Goal: Navigation & Orientation: Find specific page/section

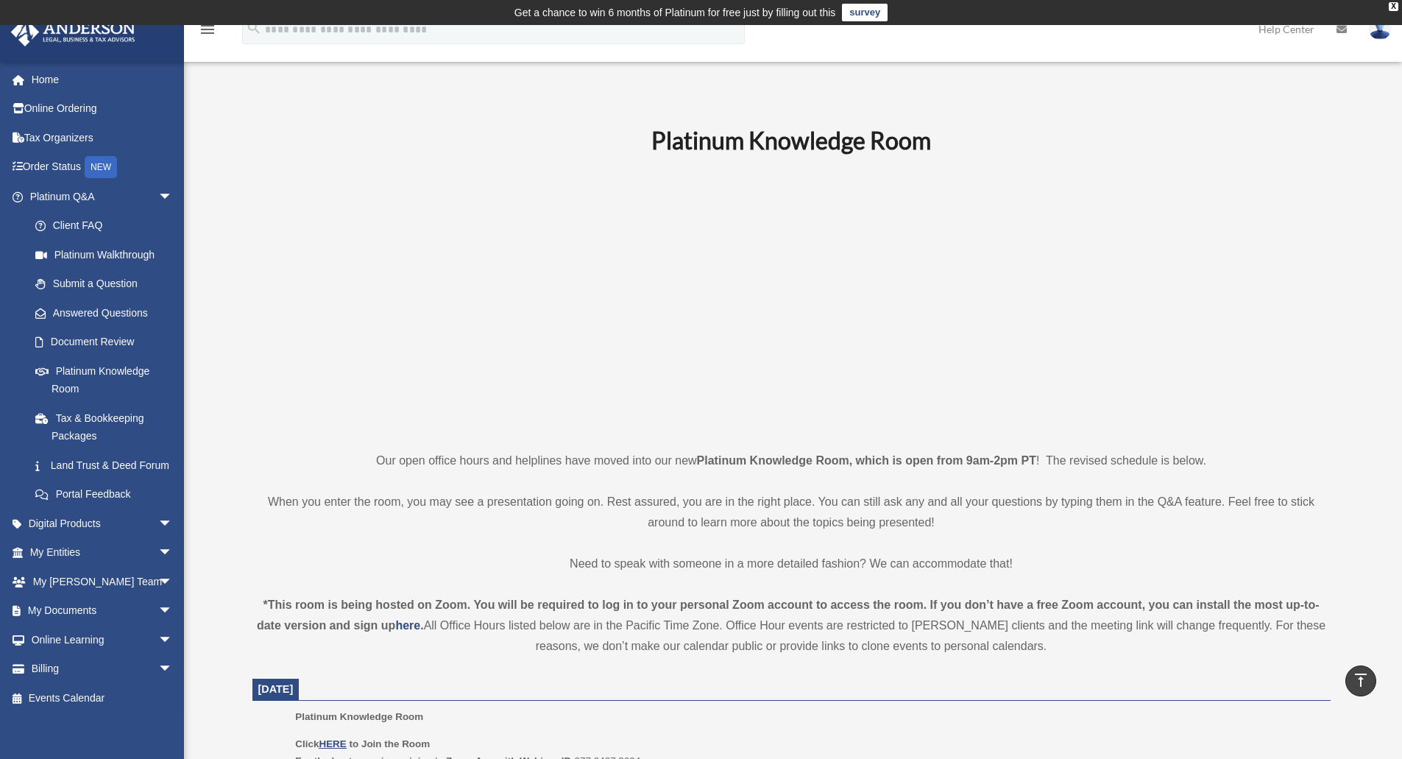
scroll to position [663, 0]
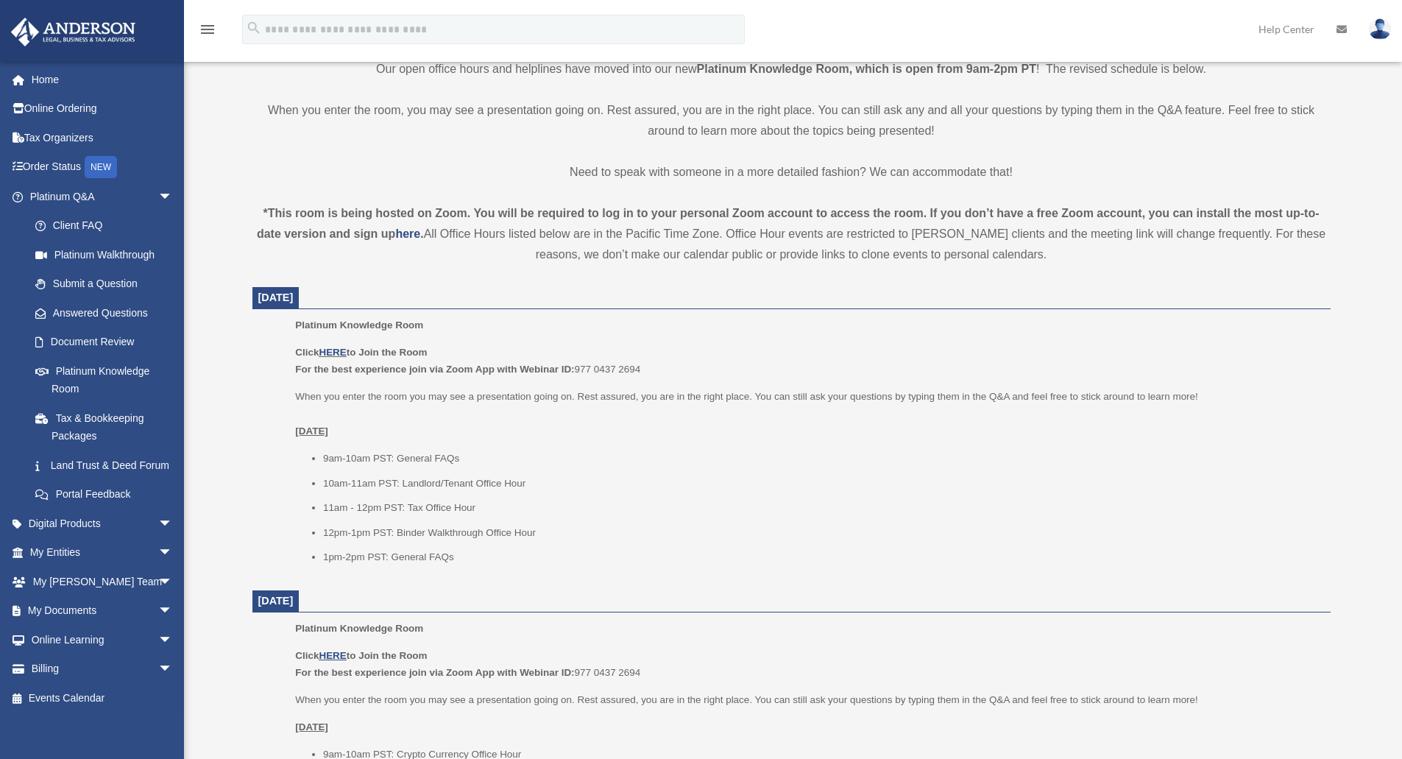
scroll to position [442, 0]
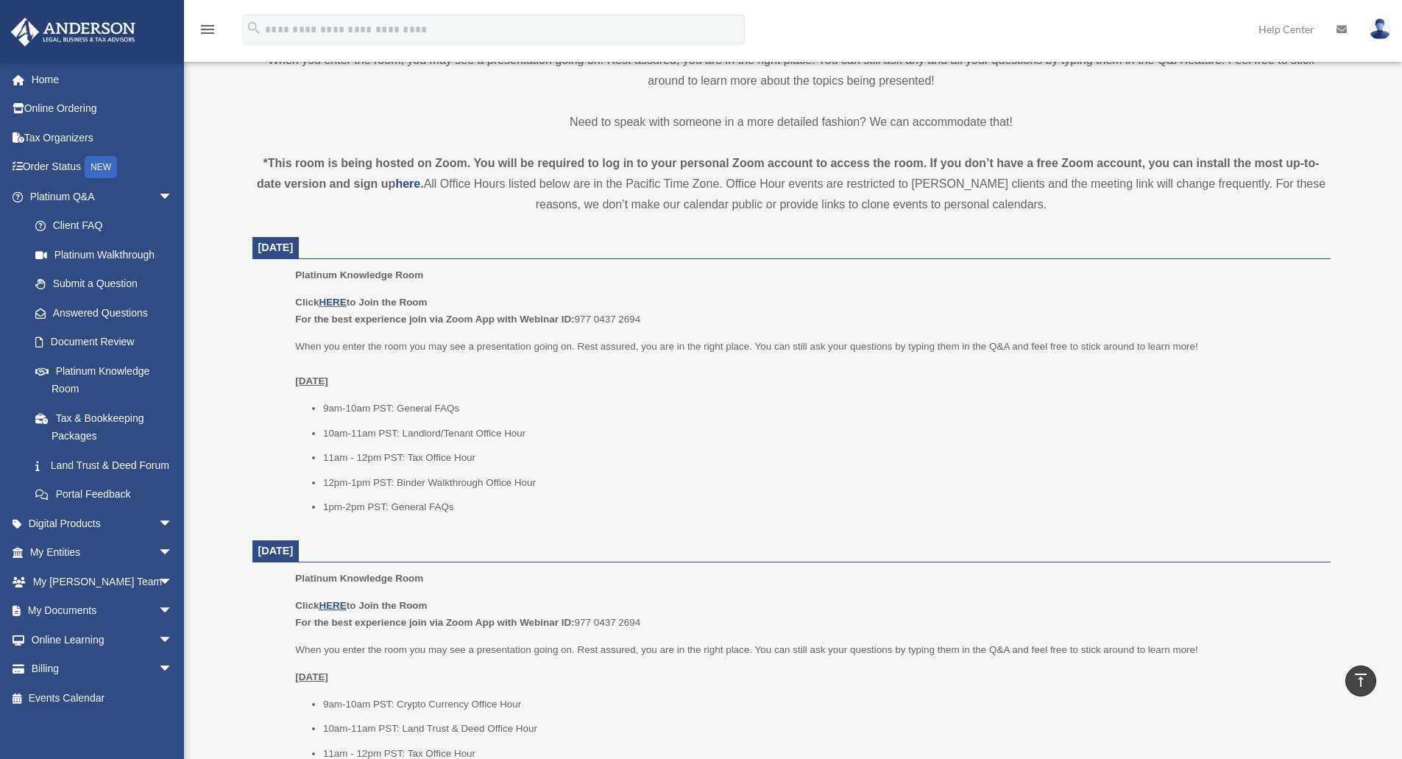
click at [332, 300] on link "HERE" at bounding box center [332, 302] width 27 height 11
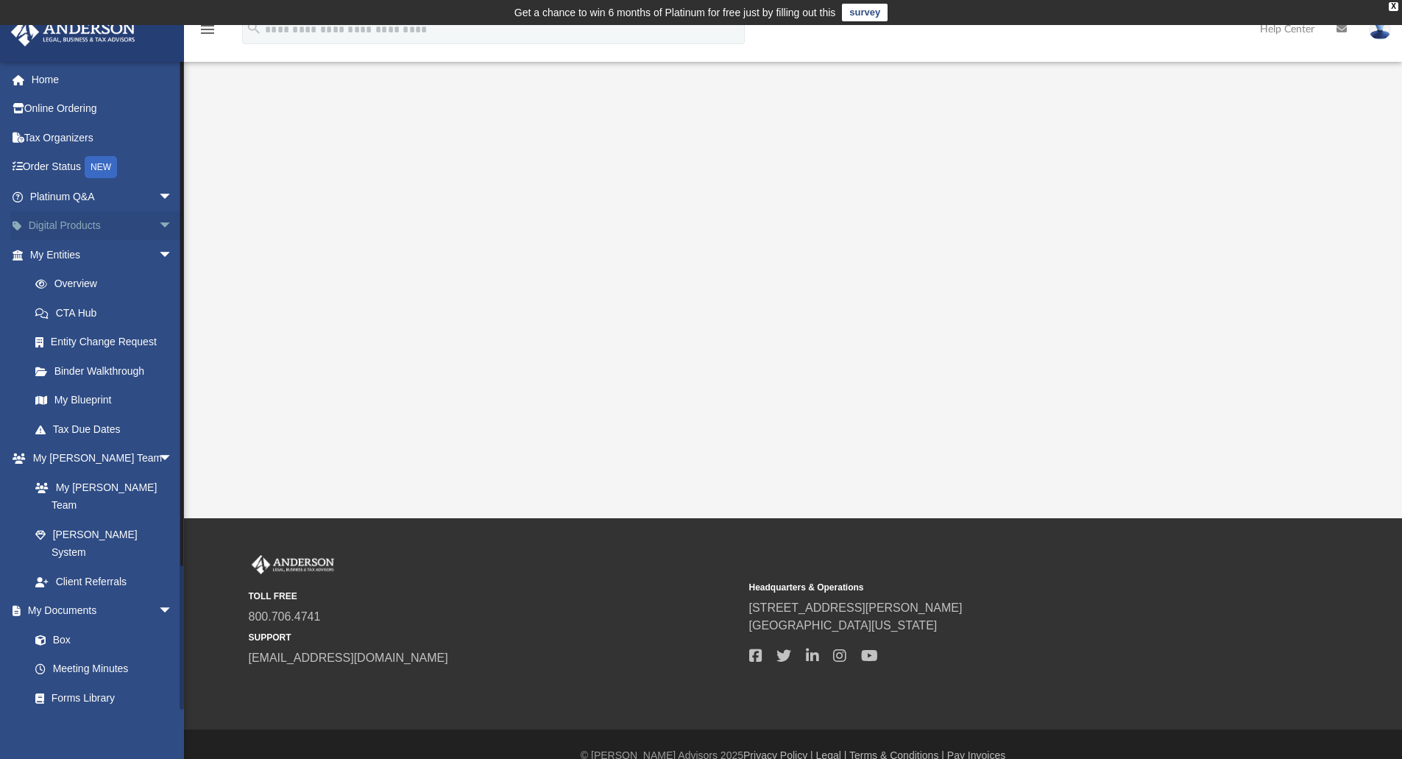
click at [158, 219] on span "arrow_drop_down" at bounding box center [172, 226] width 29 height 30
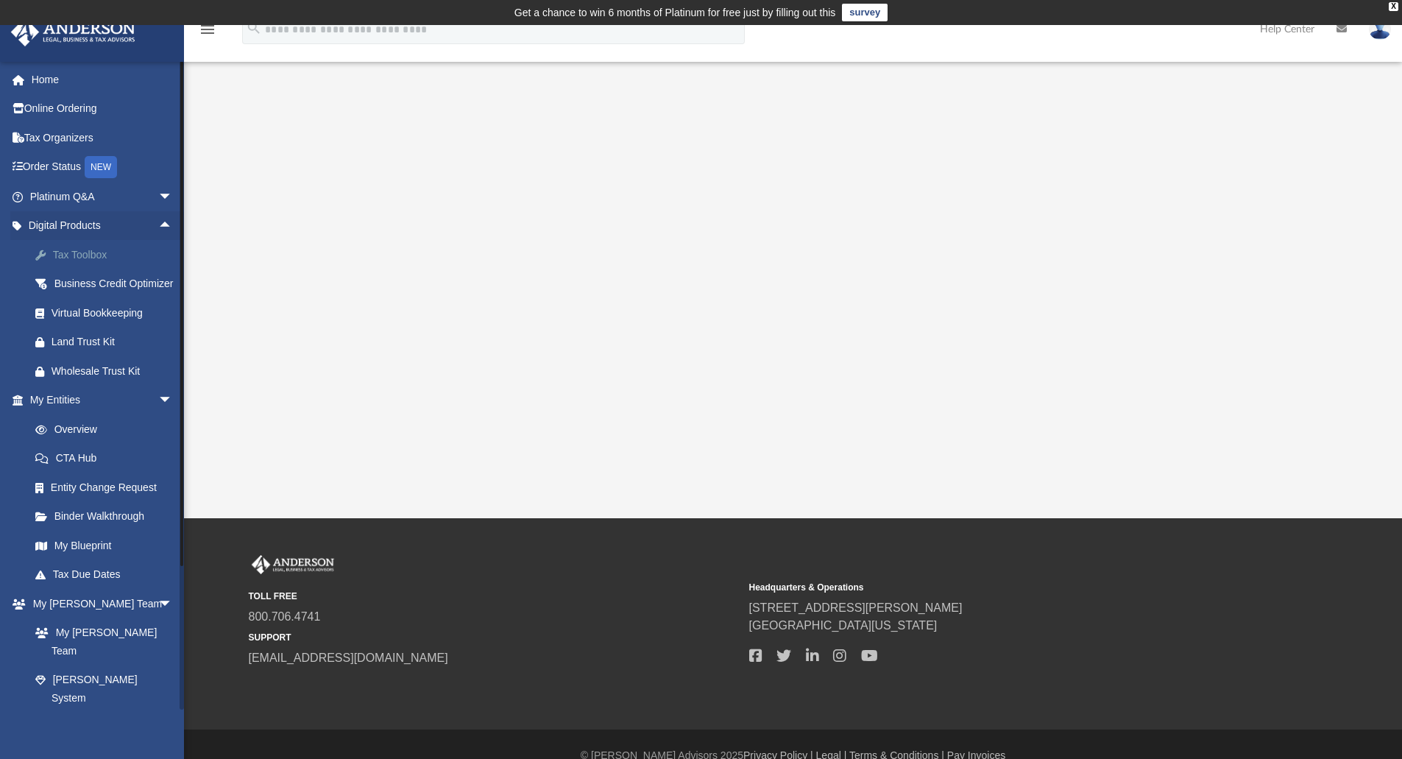
click at [77, 251] on div "Tax Toolbox" at bounding box center [114, 255] width 125 height 18
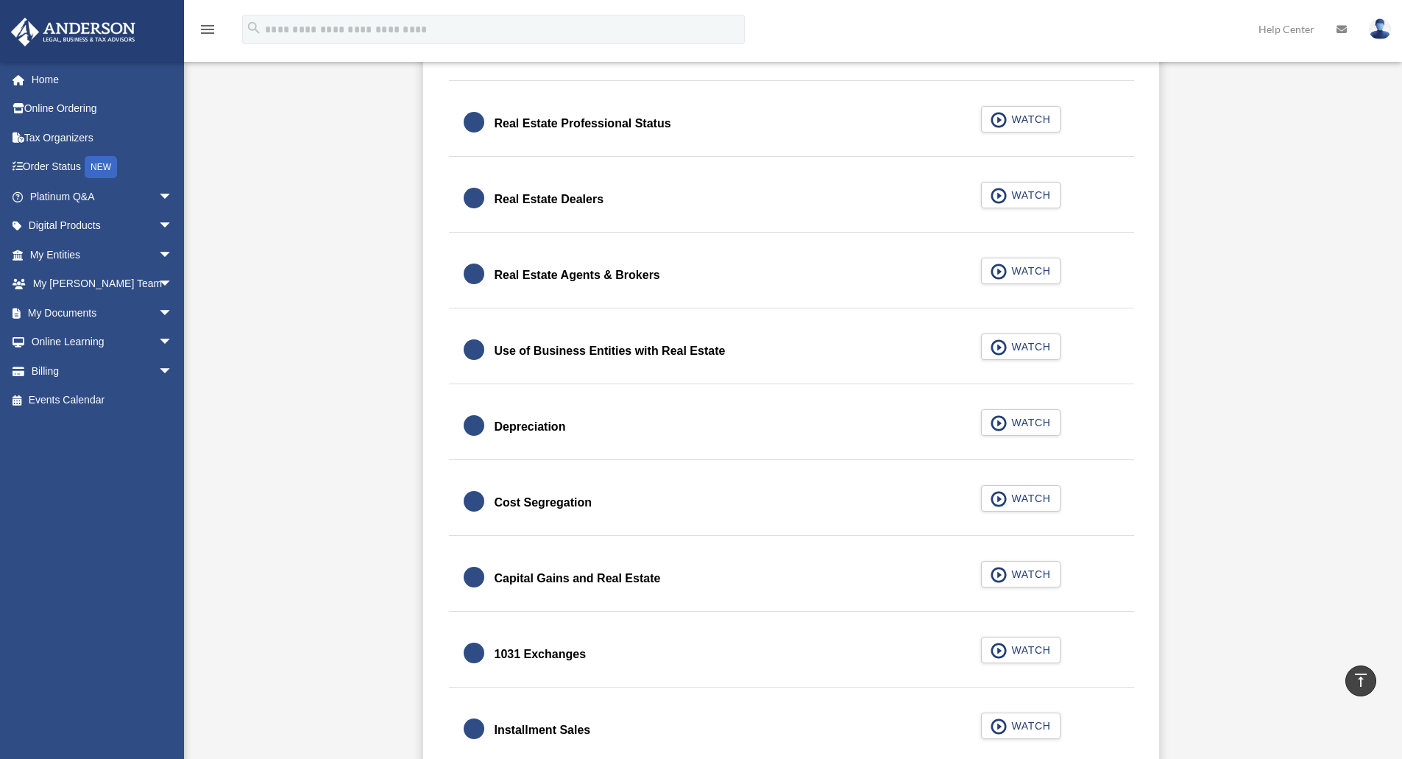
scroll to position [1251, 0]
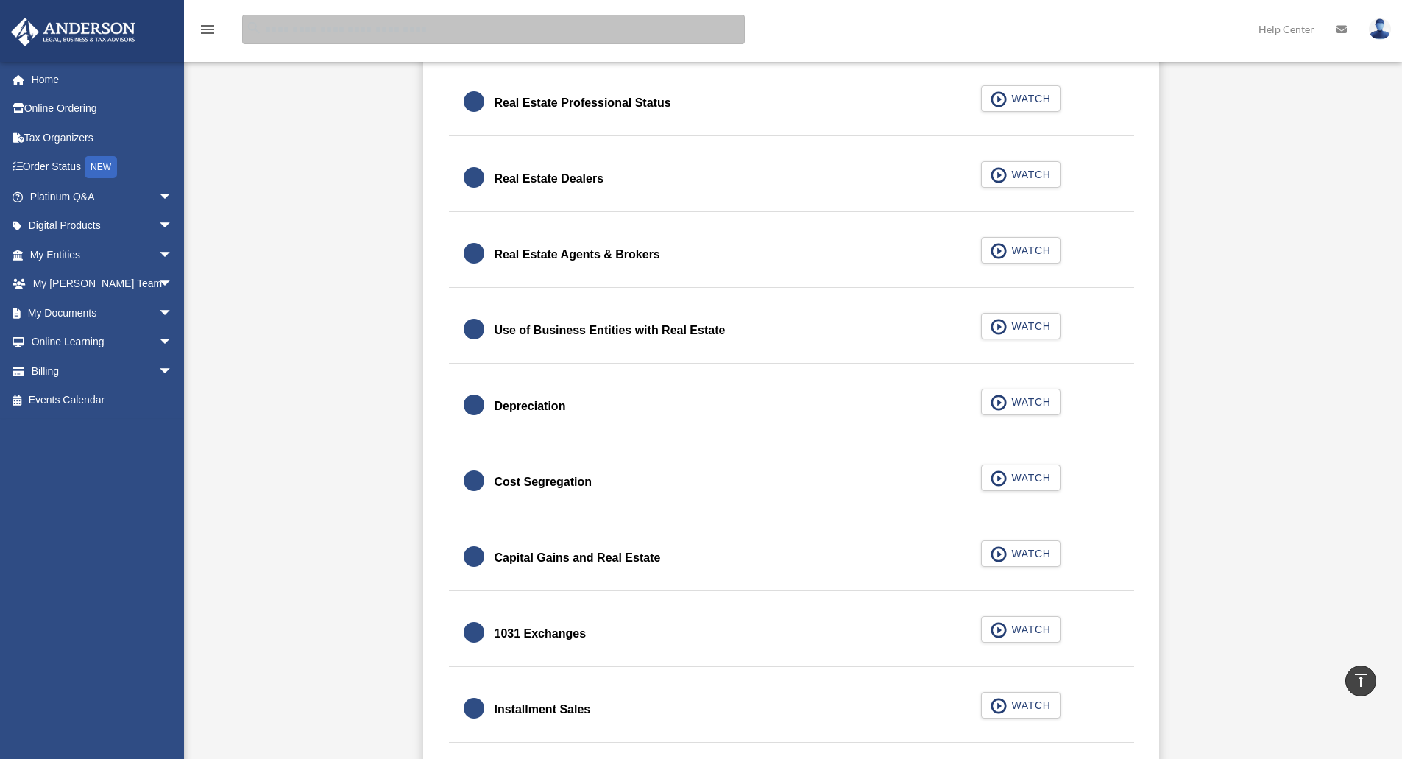
click at [545, 32] on input "search" at bounding box center [493, 29] width 503 height 29
type input "*"
click at [30, 75] on span at bounding box center [26, 80] width 11 height 10
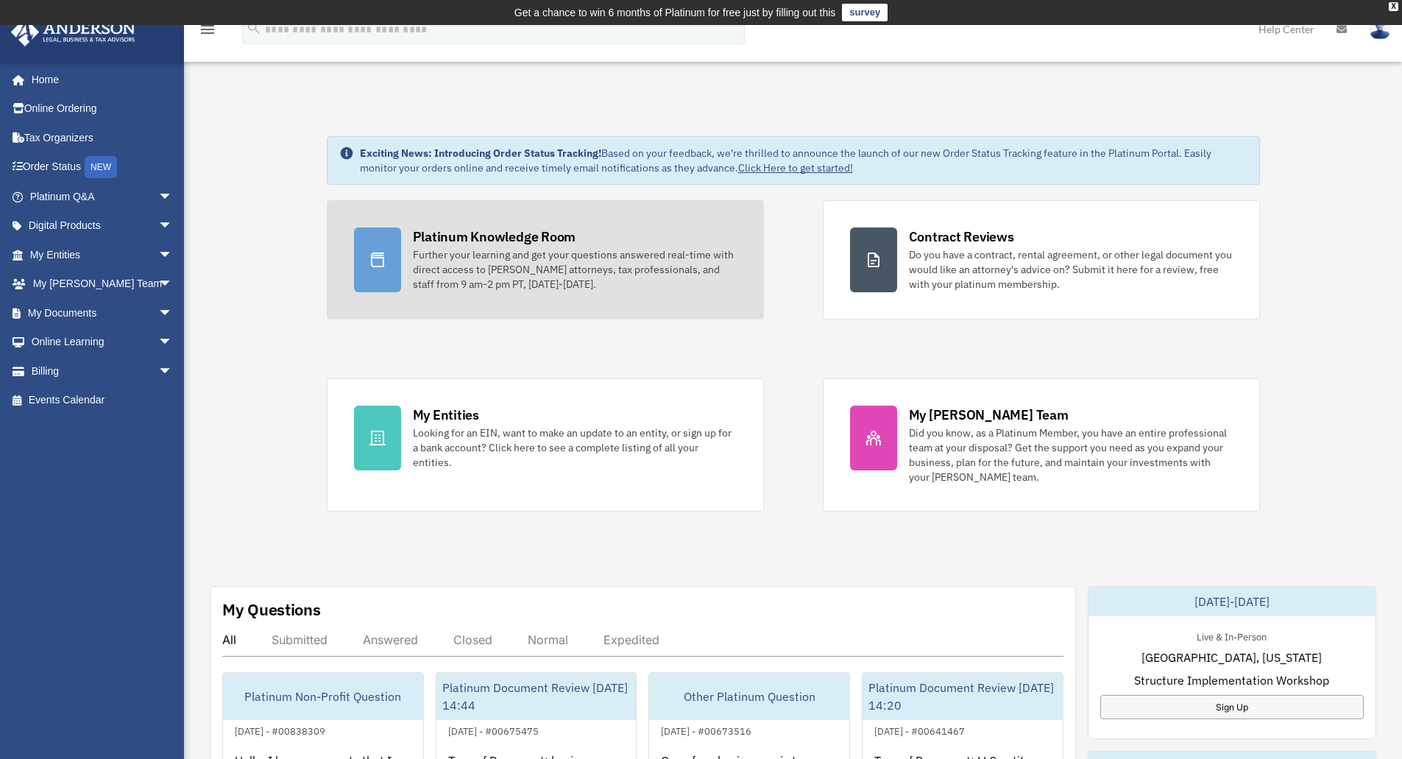
click at [467, 259] on div "Further your learning and get your questions answered real-time with direct acc…" at bounding box center [575, 269] width 324 height 44
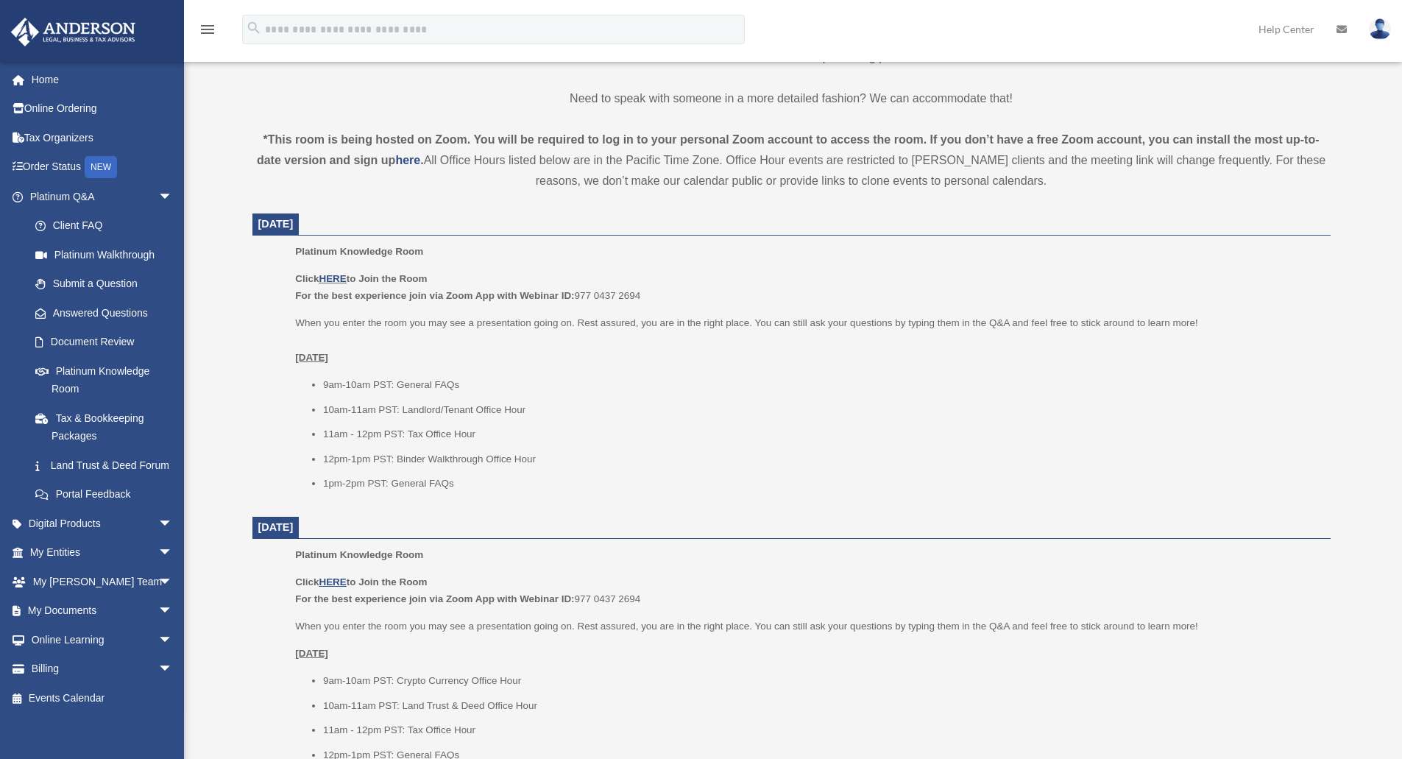
scroll to position [465, 0]
